Goal: Obtain resource: Obtain resource

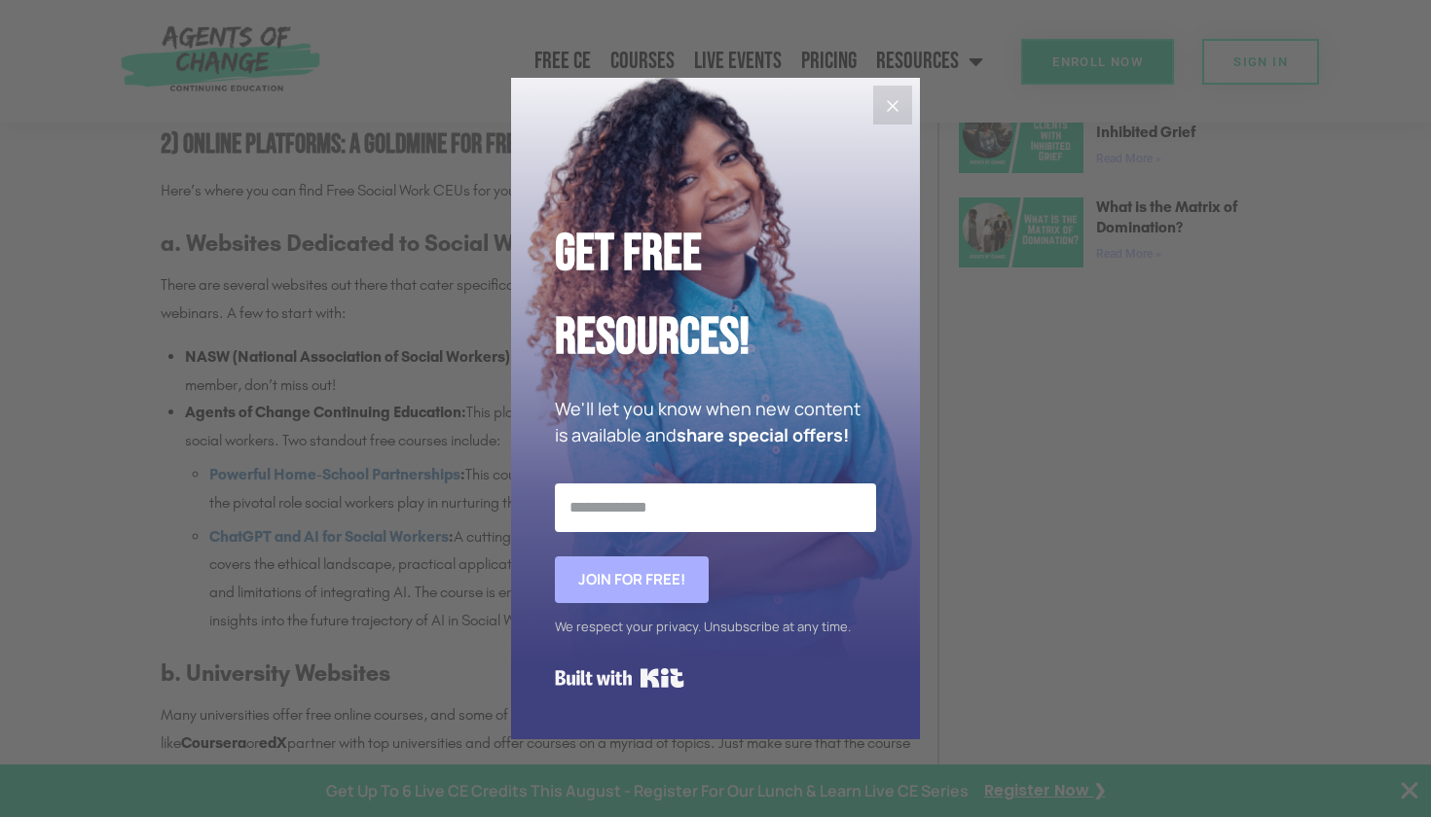
scroll to position [1579, 0]
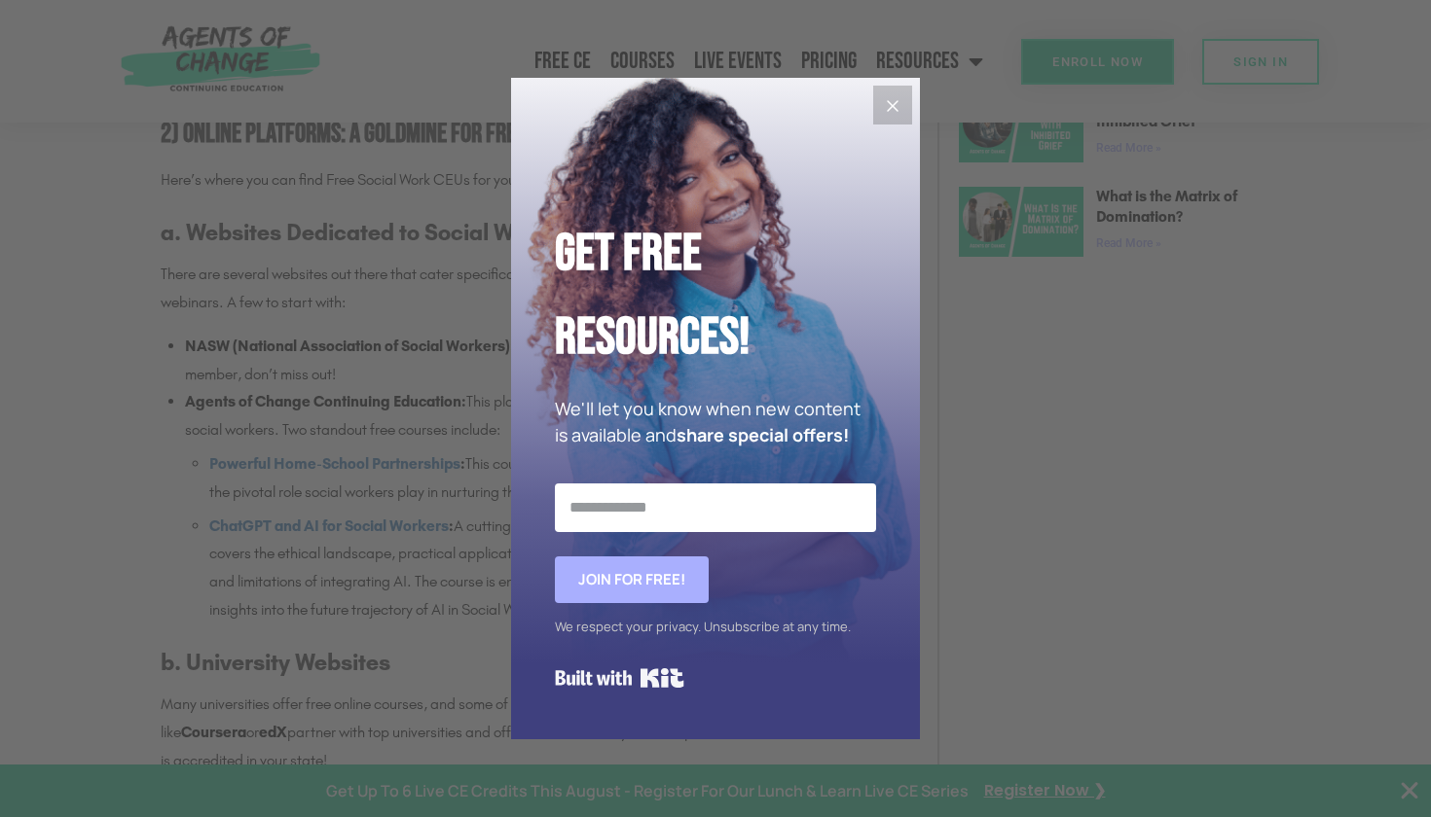
click at [891, 119] on button "Close" at bounding box center [892, 105] width 39 height 39
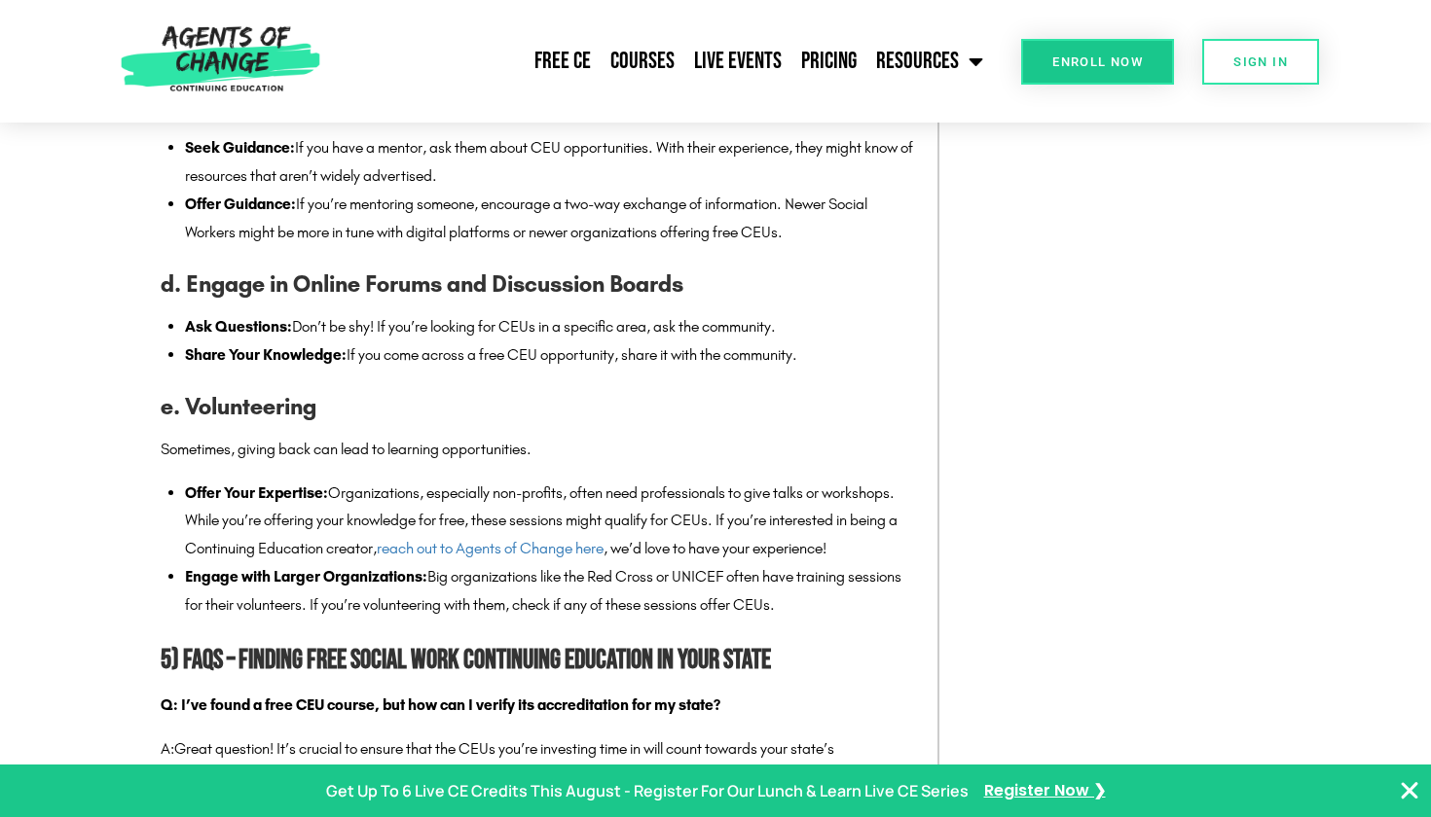
scroll to position [3681, 0]
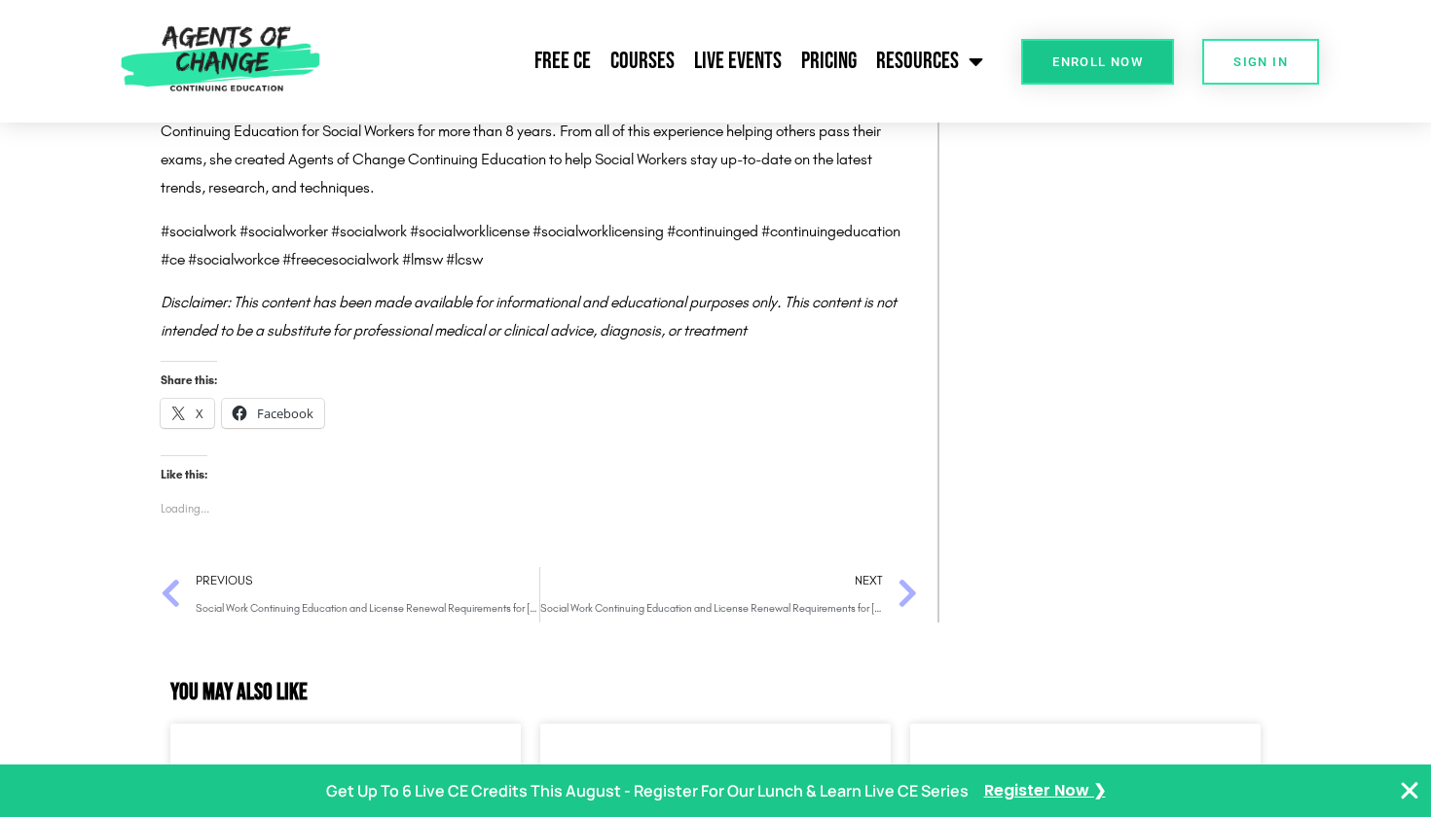
scroll to position [5264, 0]
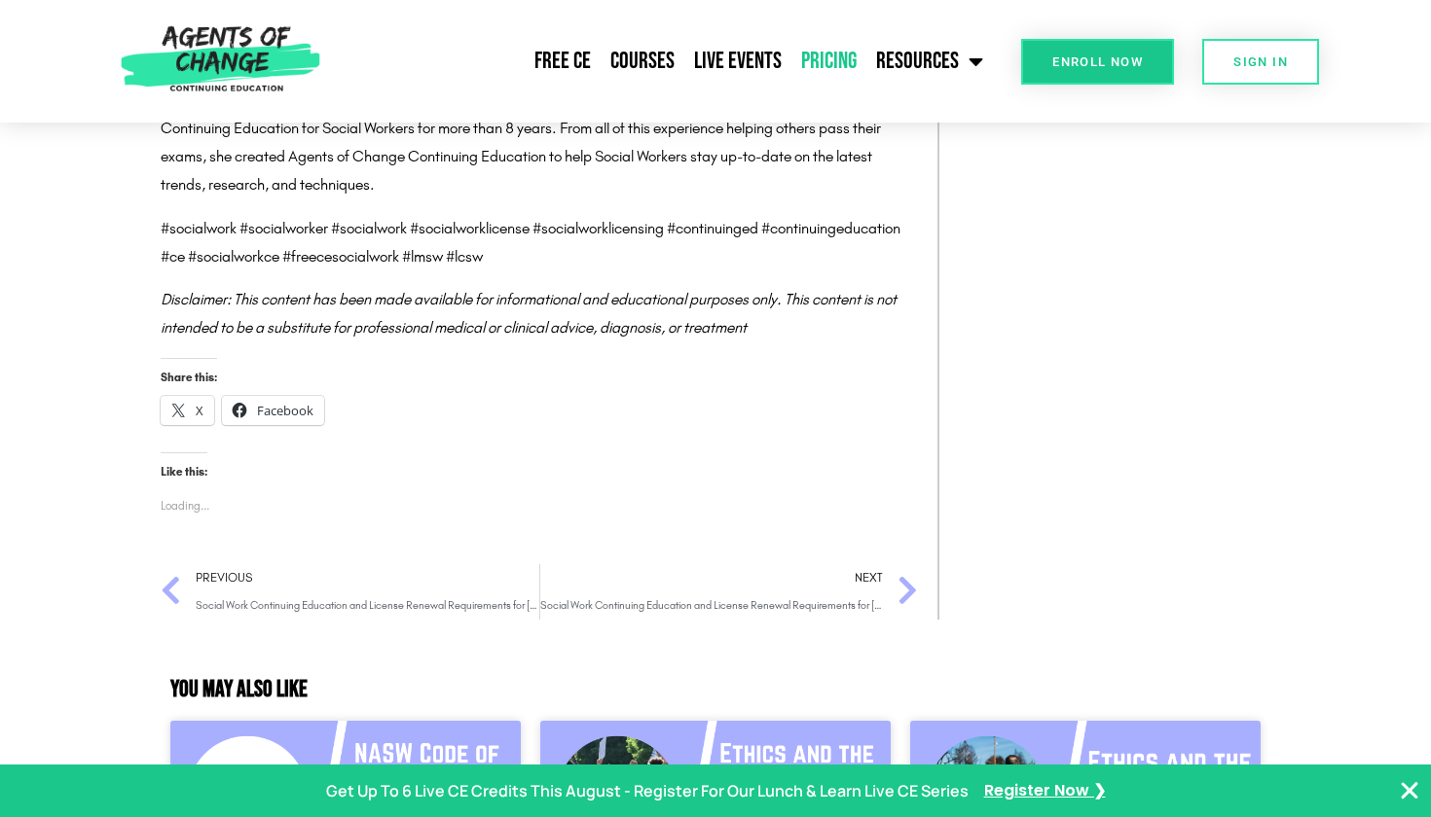
click at [840, 59] on link "Pricing" at bounding box center [828, 61] width 75 height 49
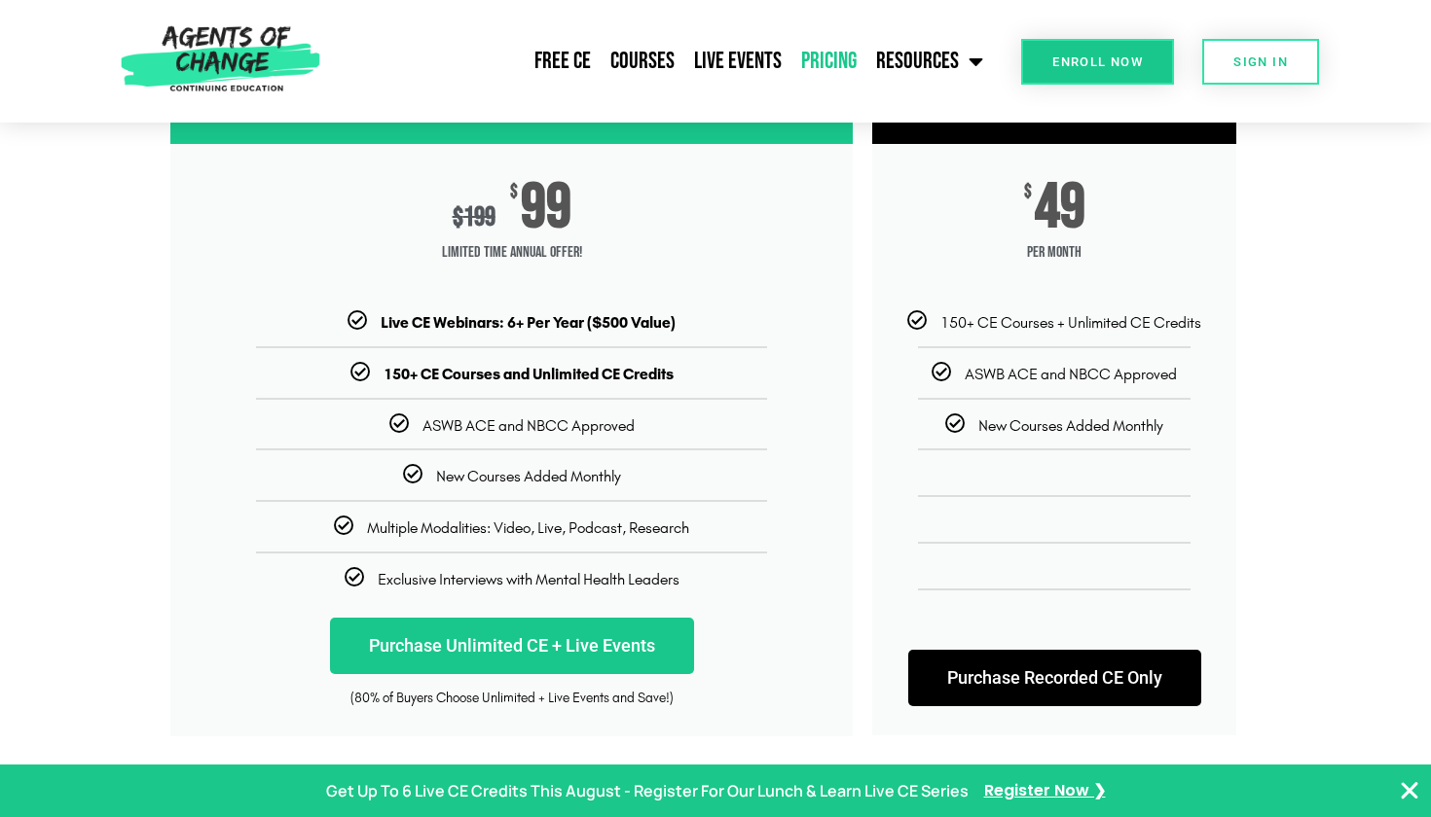
scroll to position [305, 0]
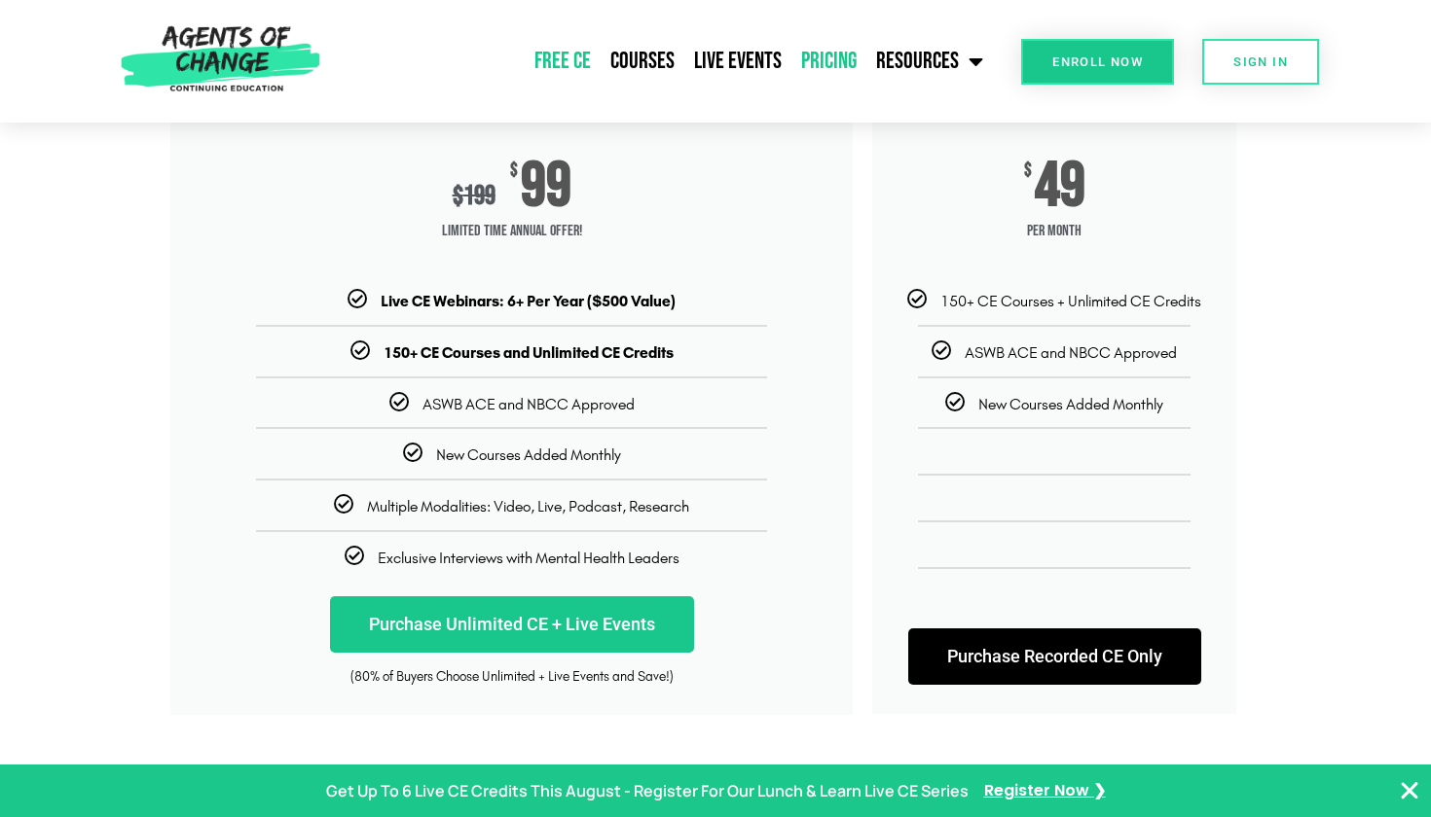
click at [579, 63] on link "Free CE" at bounding box center [563, 61] width 76 height 49
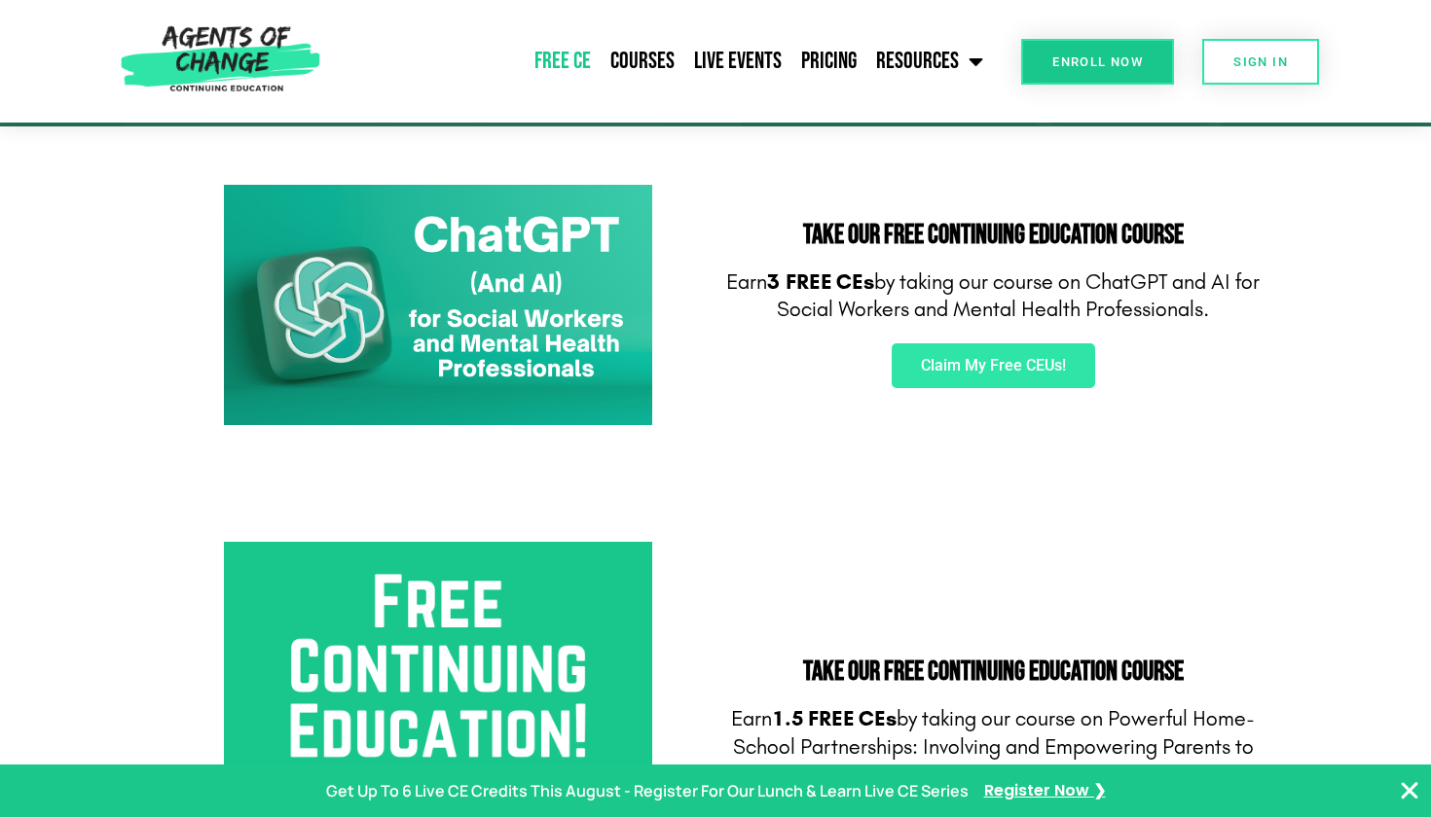
scroll to position [286, 0]
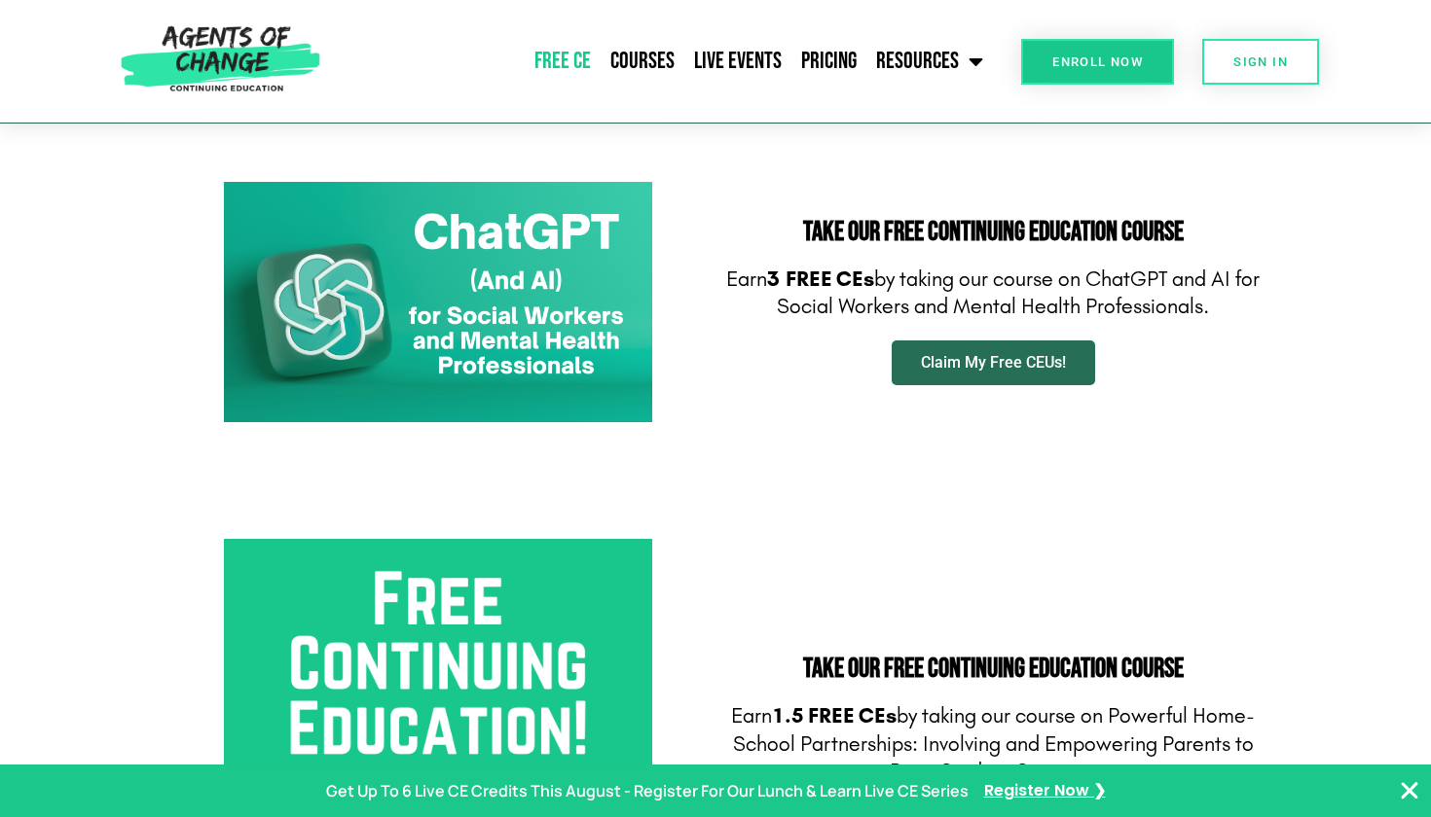
click at [963, 357] on span "Claim My Free CEUs!" at bounding box center [993, 363] width 145 height 16
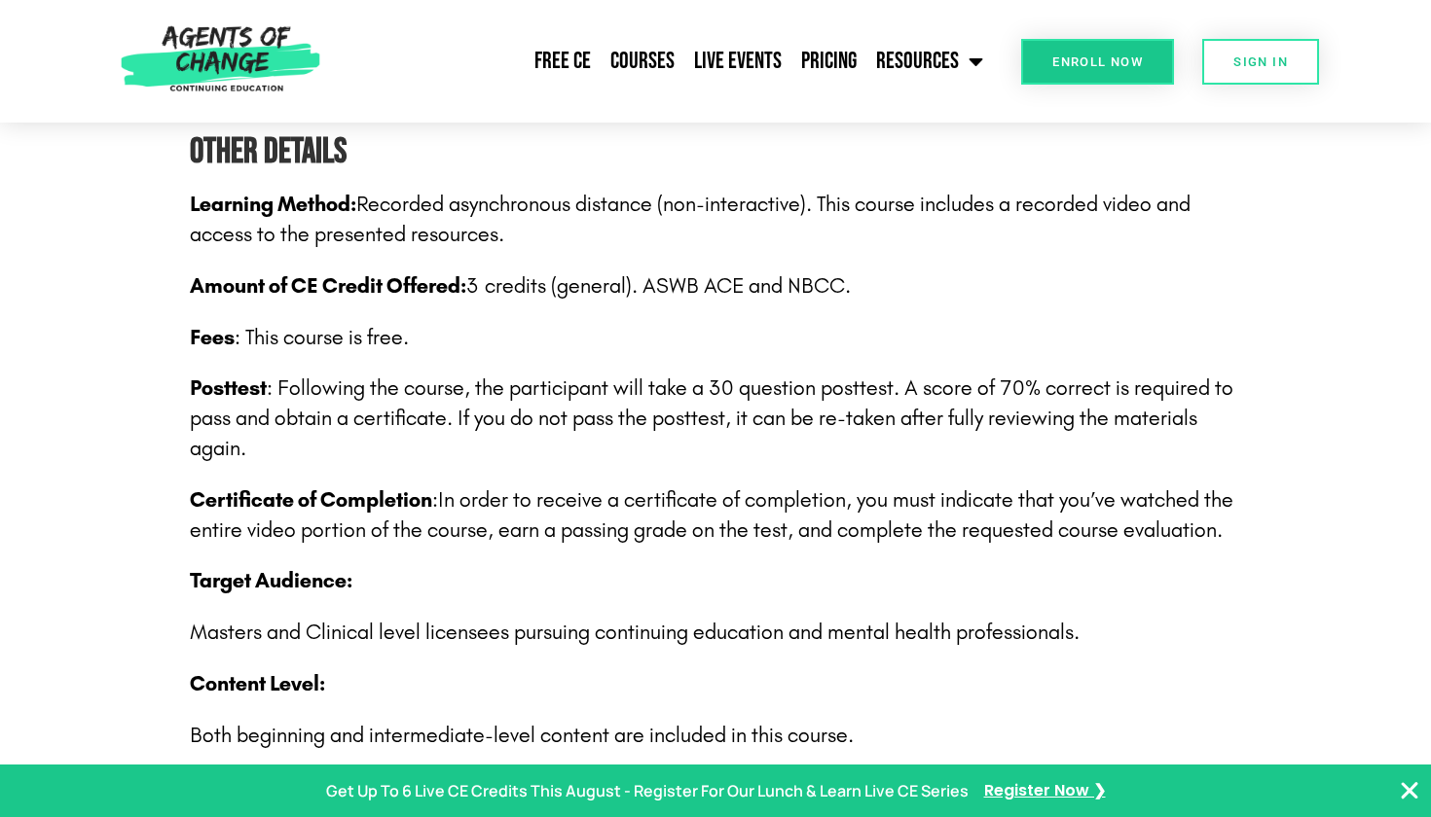
scroll to position [2872, 0]
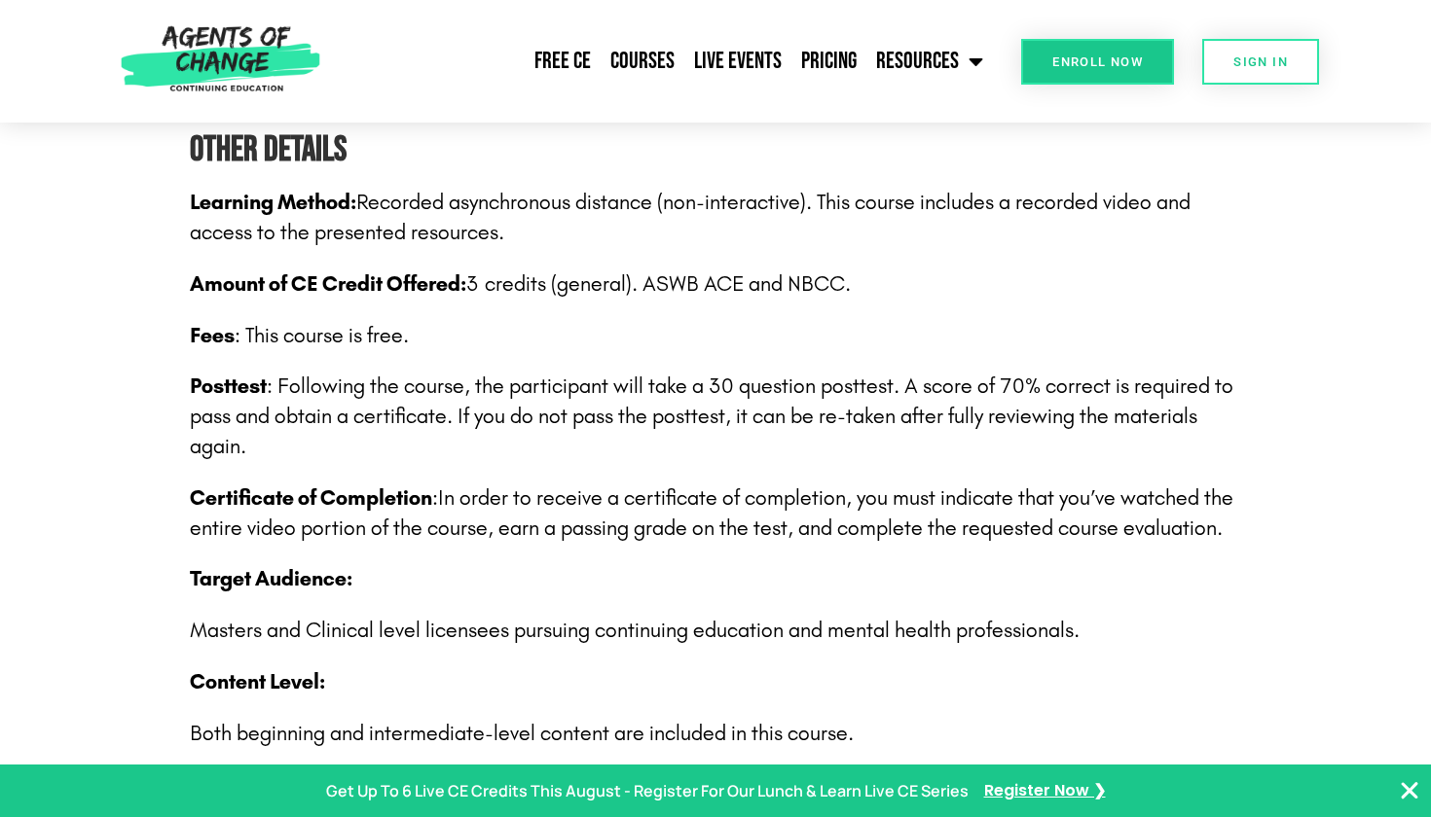
click at [1105, 321] on p "Fees : This course is free." at bounding box center [715, 336] width 1051 height 30
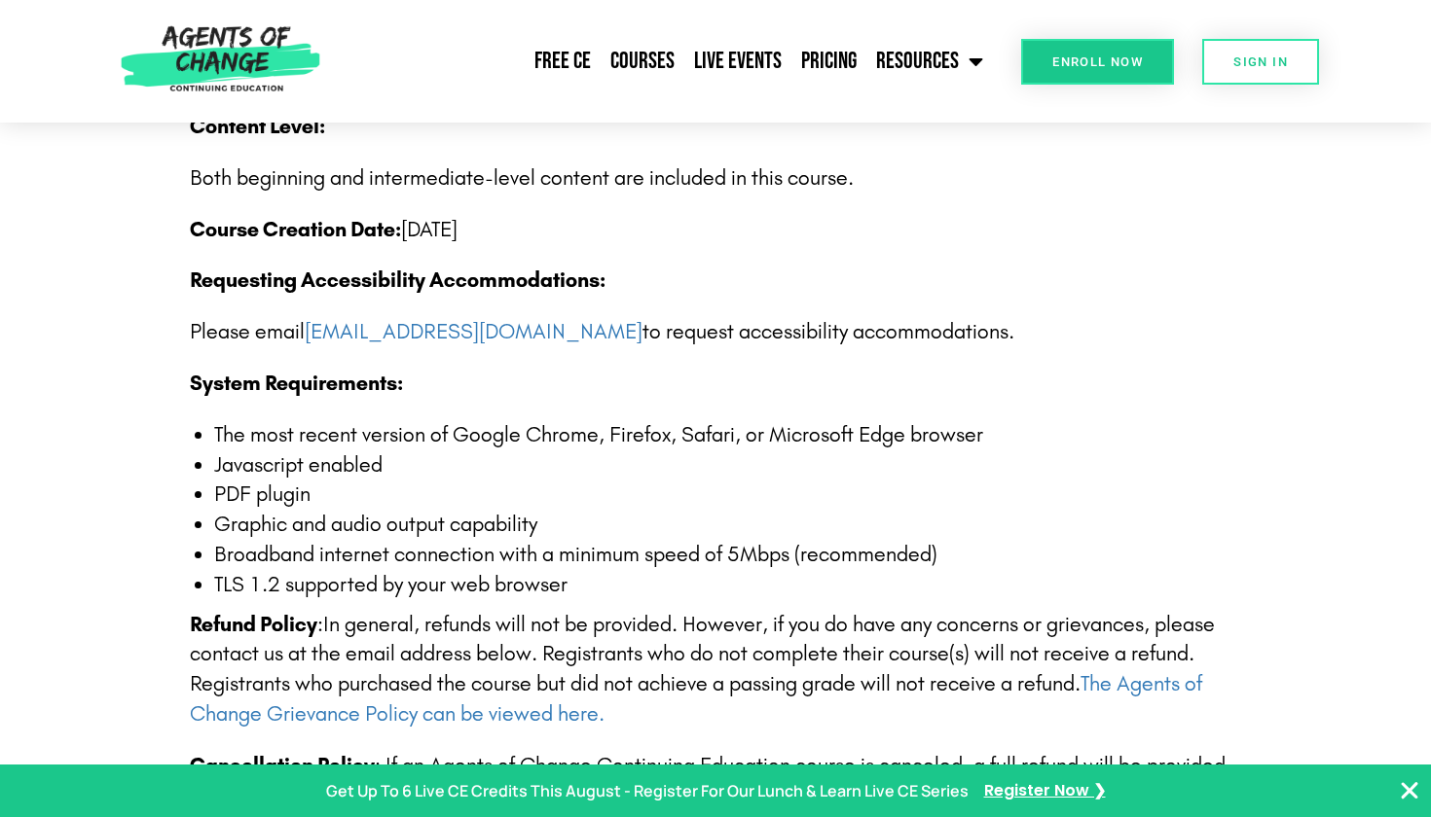
scroll to position [3438, 0]
